Goal: Task Accomplishment & Management: Manage account settings

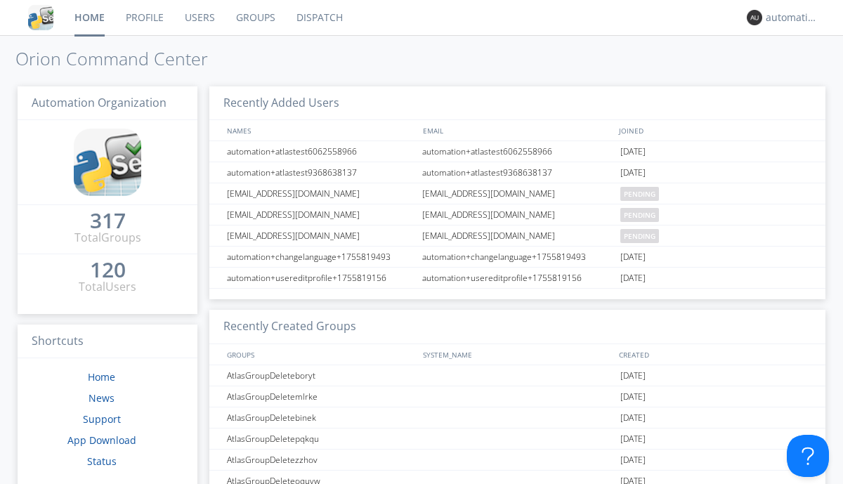
click at [318, 18] on link "Dispatch" at bounding box center [319, 17] width 67 height 35
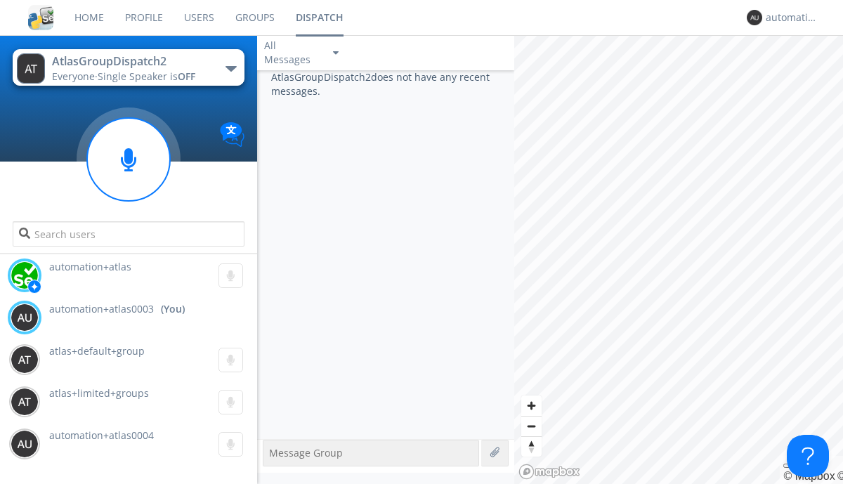
click at [230, 68] on div "button" at bounding box center [230, 69] width 11 height 6
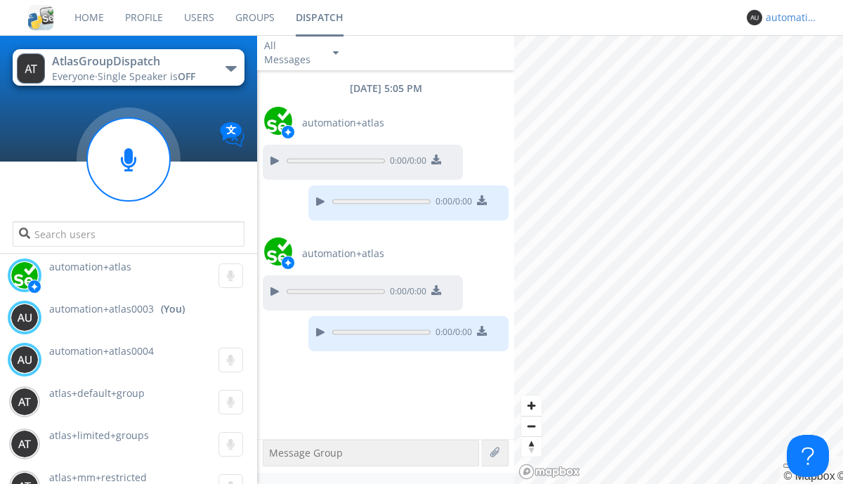
click at [788, 18] on div "automation+atlas0003" at bounding box center [791, 18] width 53 height 14
click at [798, 74] on div "Log Out" at bounding box center [799, 74] width 72 height 25
